Goal: Transaction & Acquisition: Obtain resource

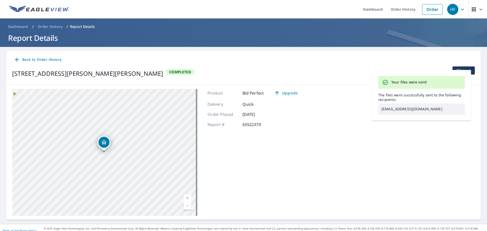
scroll to position [6, 0]
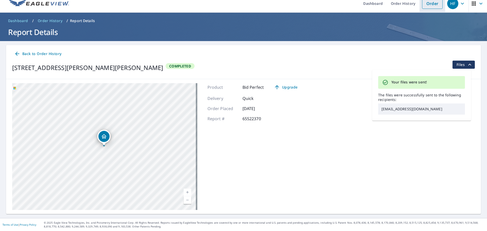
drag, startPoint x: 426, startPoint y: 5, endPoint x: 404, endPoint y: 8, distance: 22.1
click at [426, 5] on link "Order" at bounding box center [432, 3] width 21 height 11
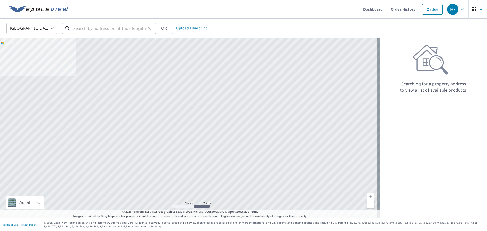
click at [116, 24] on input "text" at bounding box center [109, 28] width 72 height 14
paste input "[STREET_ADDRESS][PERSON_NAME]"
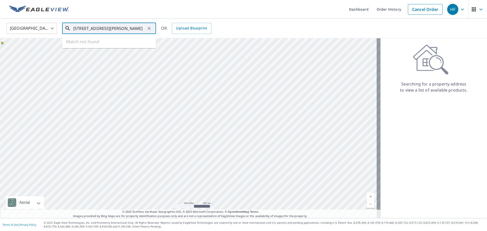
scroll to position [0, 17]
type input "[STREET_ADDRESS][PERSON_NAME]"
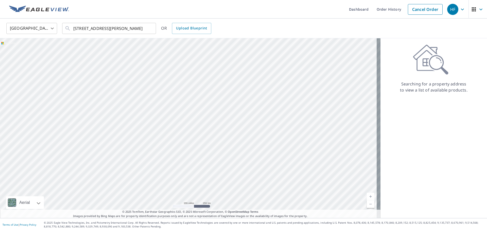
scroll to position [0, 0]
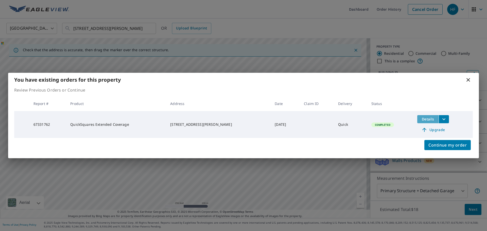
click at [425, 117] on span "Details" at bounding box center [427, 119] width 15 height 5
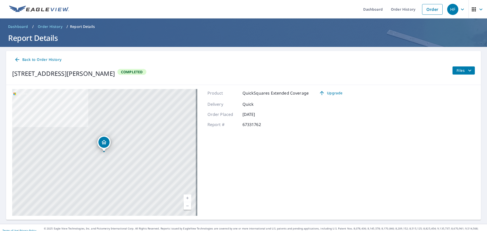
click at [458, 68] on span "Files" at bounding box center [464, 70] width 16 height 6
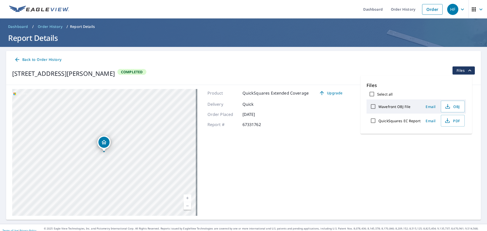
click at [430, 119] on span "Email" at bounding box center [430, 120] width 12 height 5
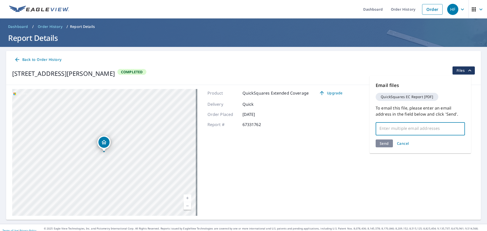
click at [391, 131] on input "text" at bounding box center [416, 128] width 77 height 10
paste input "[EMAIL_ADDRESS][DOMAIN_NAME]"
type input "[EMAIL_ADDRESS][DOMAIN_NAME]"
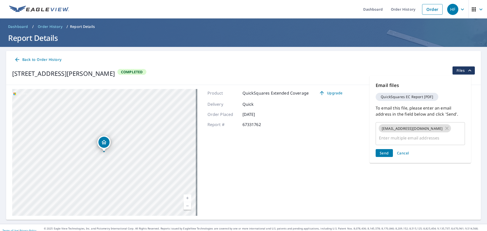
click at [387, 143] on div "Email files QuickSquares EC Report [PDF] To email this file, please enter an em…" at bounding box center [419, 119] width 101 height 87
click at [385, 152] on span "Send" at bounding box center [383, 153] width 9 height 5
